Goal: Task Accomplishment & Management: Use online tool/utility

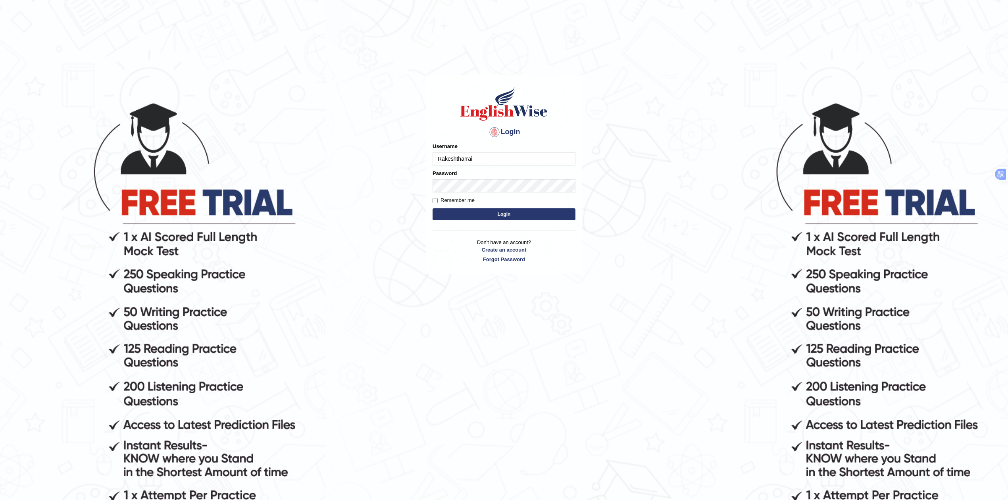
click at [514, 159] on input "Rakeshtharrai" at bounding box center [503, 158] width 143 height 13
click at [468, 214] on button "Login" at bounding box center [503, 214] width 143 height 12
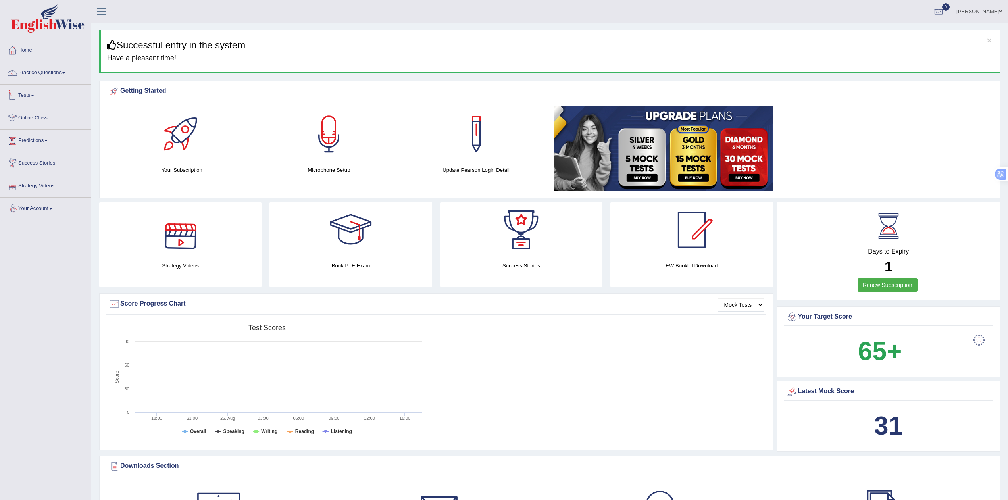
click at [34, 97] on link "Tests" at bounding box center [45, 95] width 90 height 20
click at [40, 126] on link "Take Mock Test" at bounding box center [52, 128] width 74 height 14
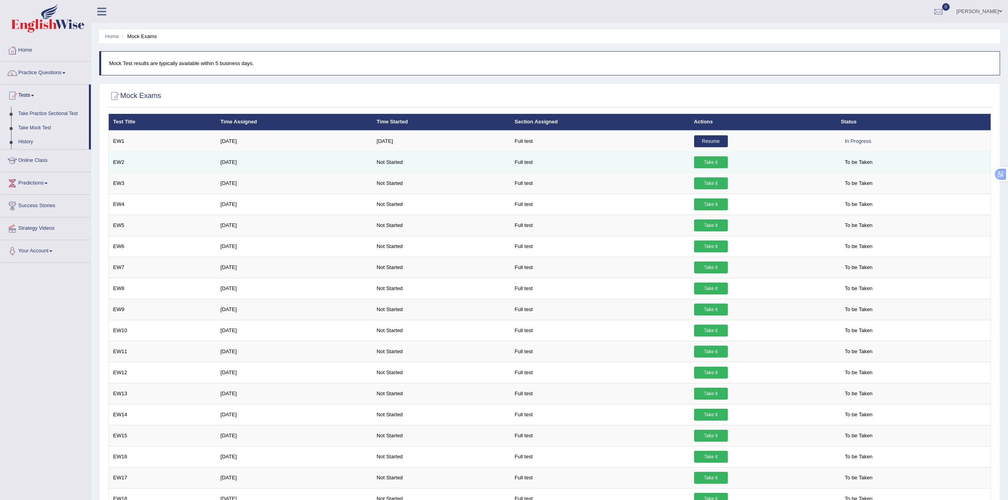
click at [713, 163] on link "Take it" at bounding box center [711, 162] width 34 height 12
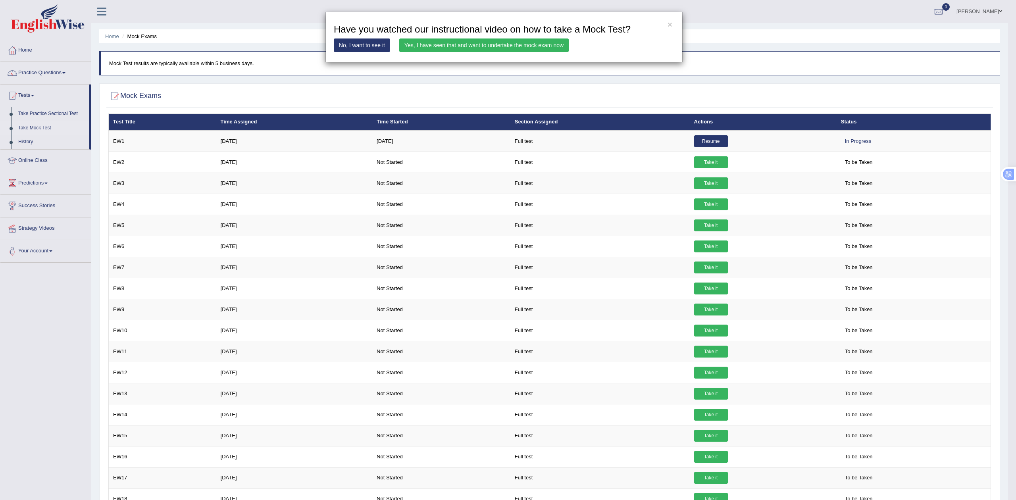
click at [455, 46] on link "Yes, I have seen that and want to undertake the mock exam now" at bounding box center [483, 44] width 169 height 13
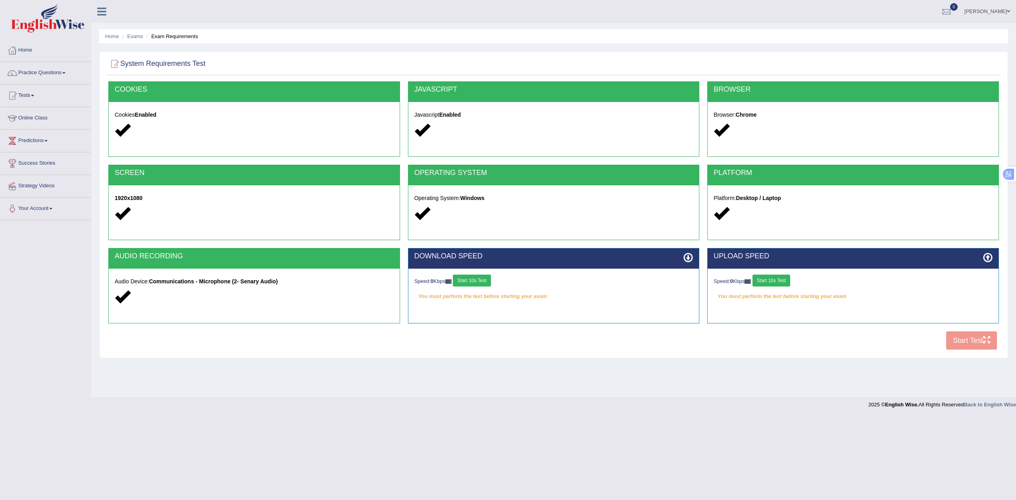
click at [478, 283] on button "Start 10s Test" at bounding box center [472, 281] width 38 height 12
click at [781, 279] on button "Start 10s Test" at bounding box center [771, 281] width 38 height 12
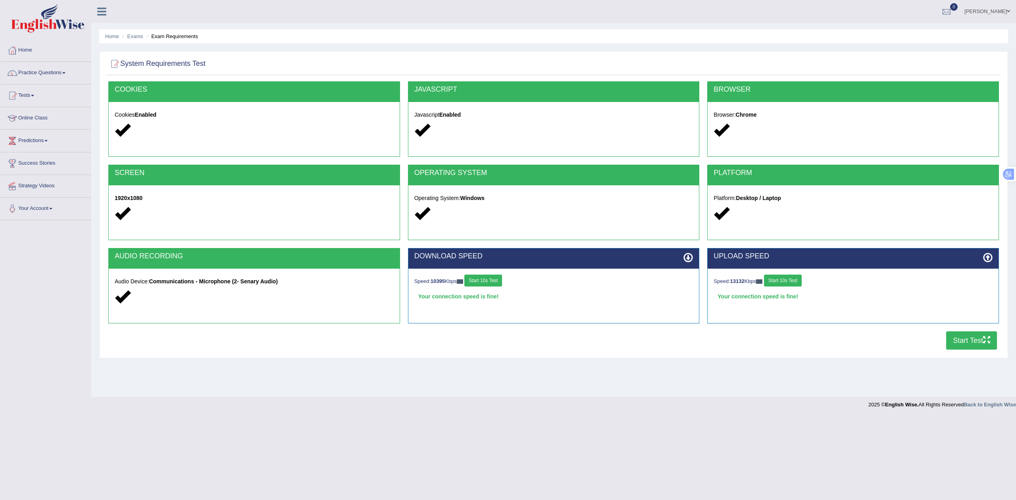
click at [965, 340] on button "Start Test" at bounding box center [971, 340] width 51 height 18
